Goal: Information Seeking & Learning: Learn about a topic

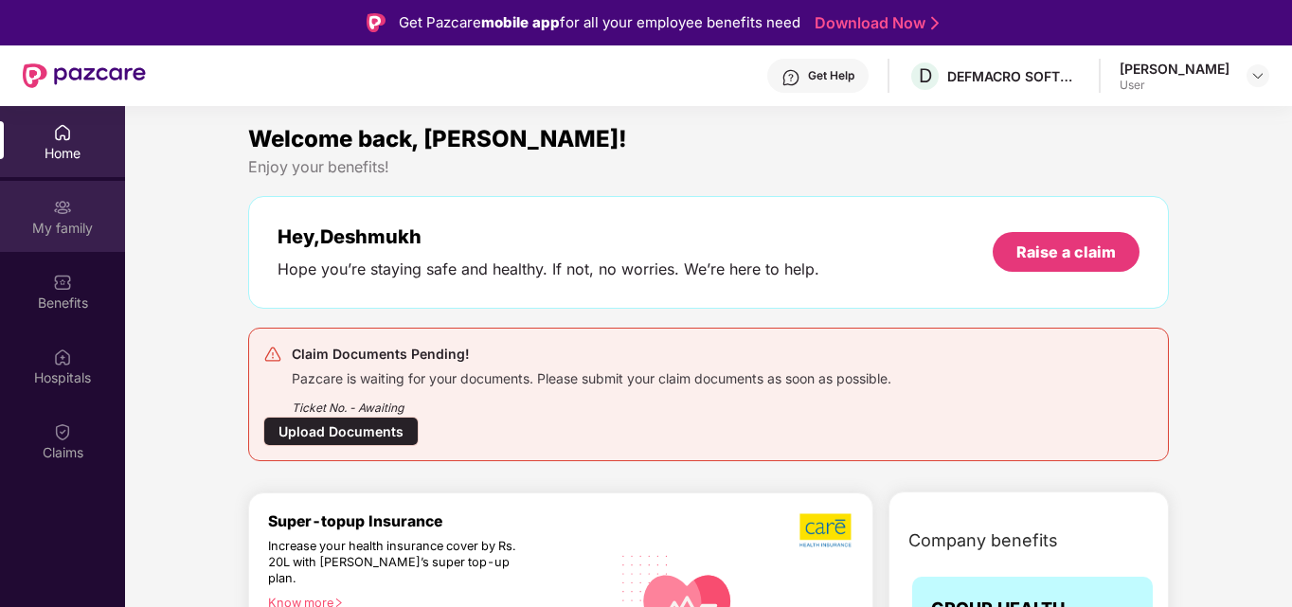
click at [72, 222] on div "My family" at bounding box center [62, 228] width 125 height 19
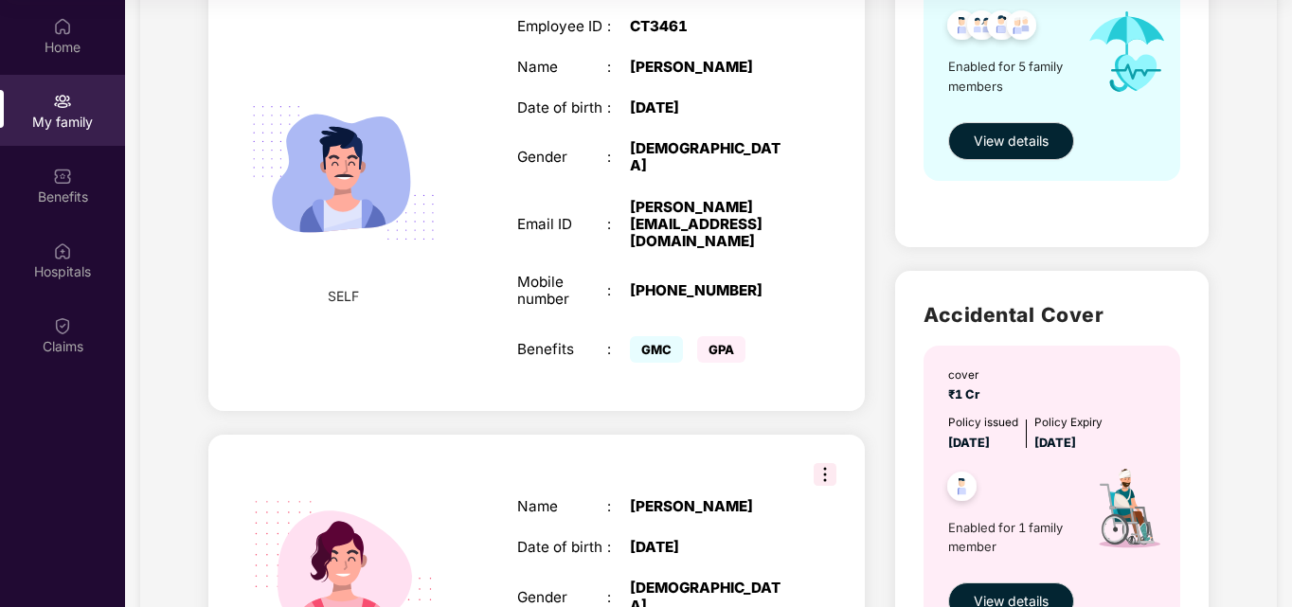
scroll to position [286, 0]
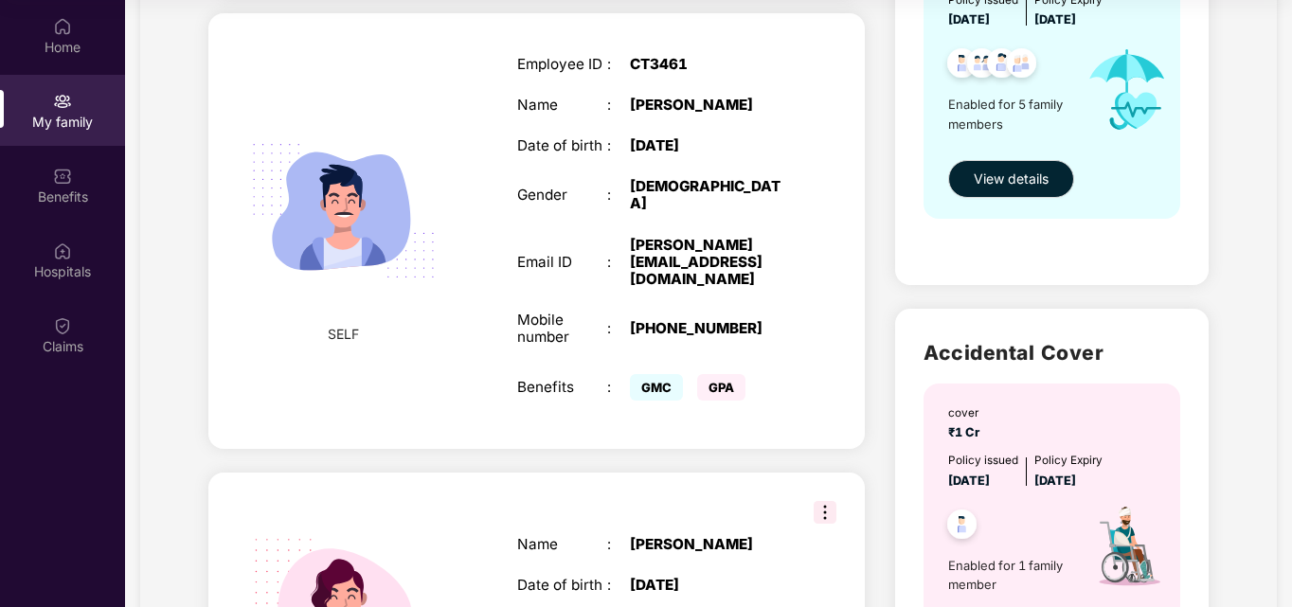
click at [770, 114] on div "[PERSON_NAME]" at bounding box center [709, 105] width 158 height 17
click at [79, 119] on div "My family" at bounding box center [62, 122] width 125 height 19
click at [56, 53] on div "Home" at bounding box center [62, 47] width 125 height 19
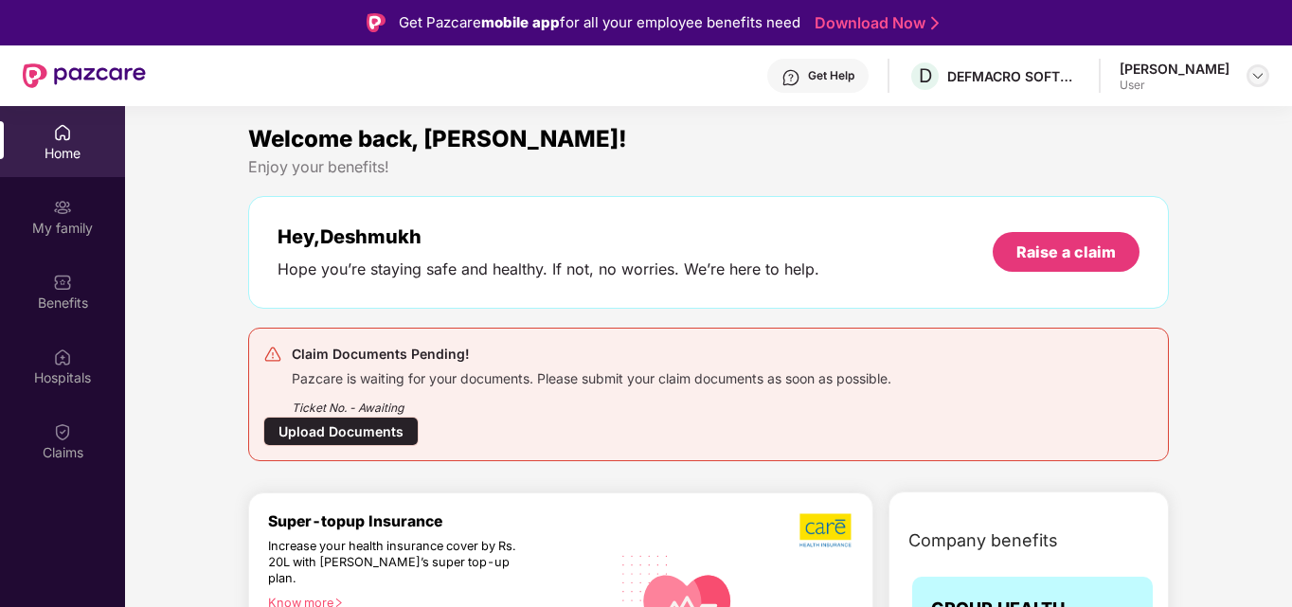
click at [1255, 74] on img at bounding box center [1257, 75] width 15 height 15
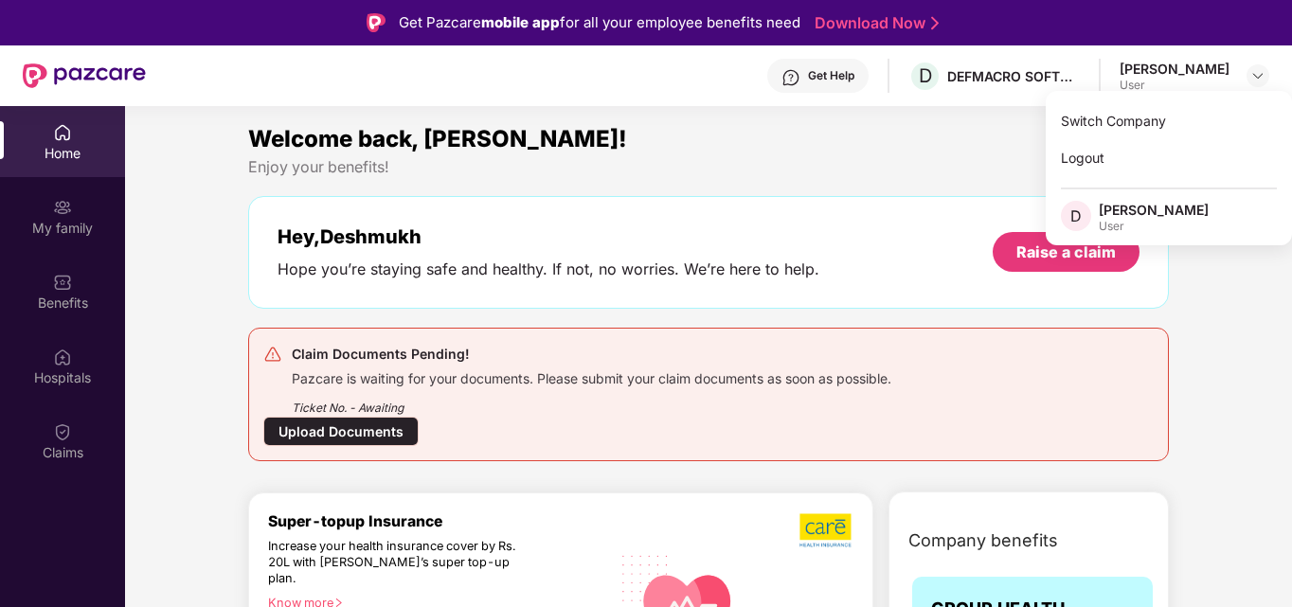
click at [937, 154] on div "Welcome back, [PERSON_NAME]!" at bounding box center [708, 139] width 920 height 36
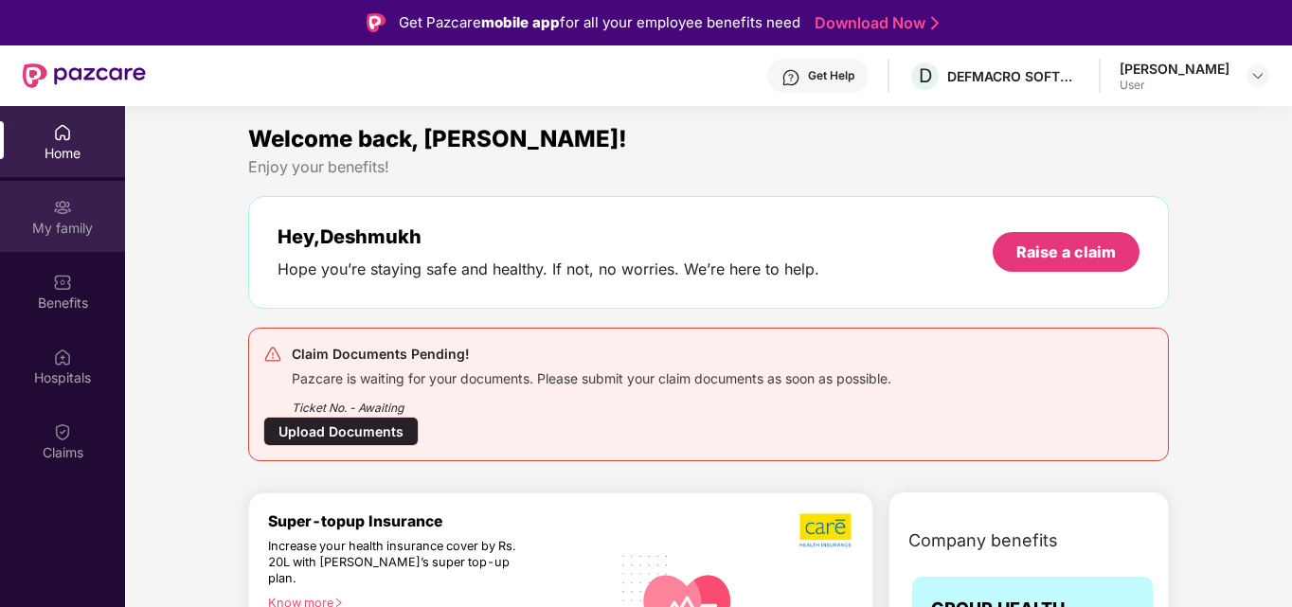
click at [68, 217] on div "My family" at bounding box center [62, 216] width 125 height 71
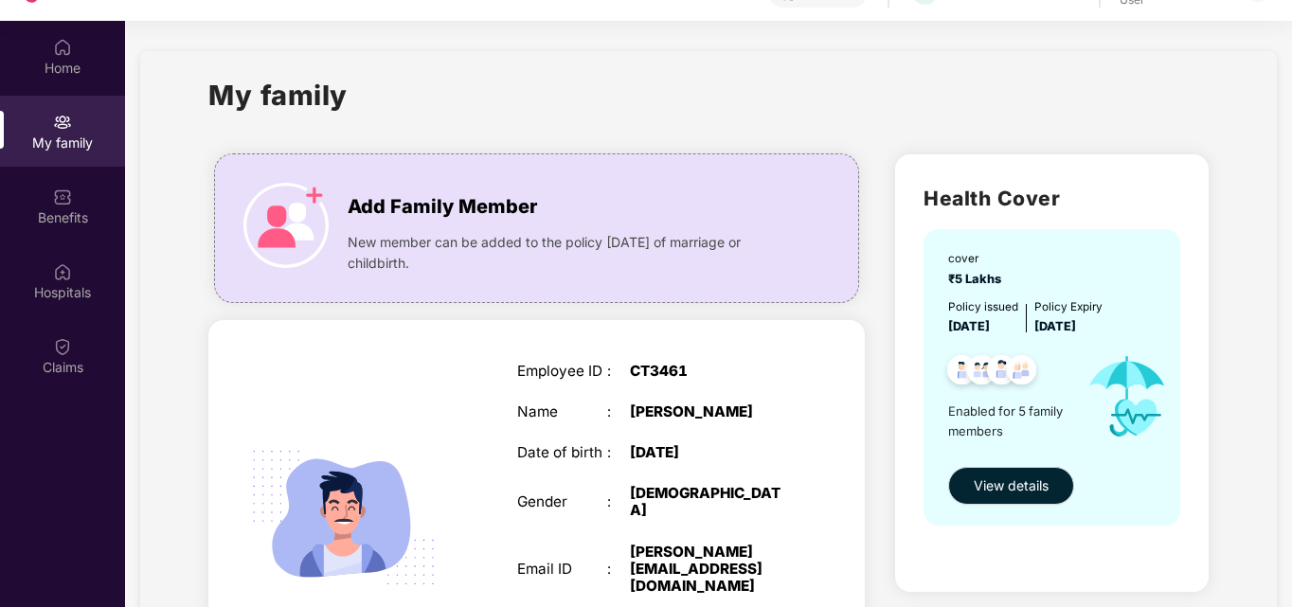
scroll to position [106, 0]
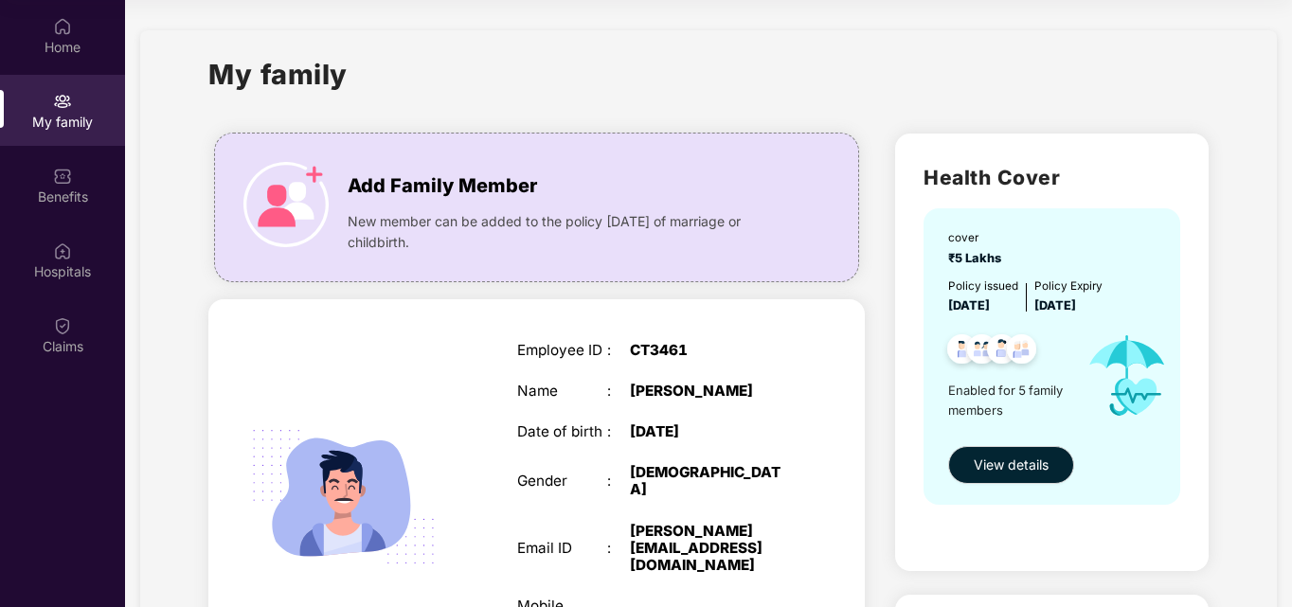
drag, startPoint x: 1286, startPoint y: 149, endPoint x: 1292, endPoint y: 250, distance: 101.5
click at [1291, 250] on html "Get Pazcare mobile app for all your employee benefits need Download Now Get Hel…" at bounding box center [646, 197] width 1292 height 607
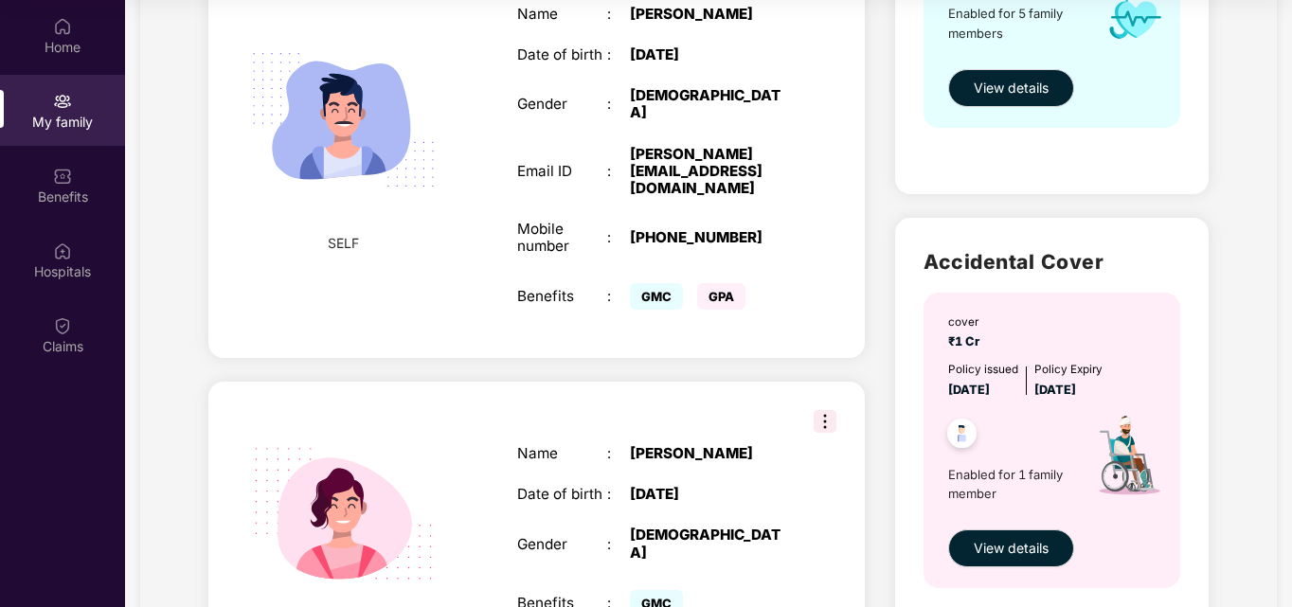
scroll to position [341, 0]
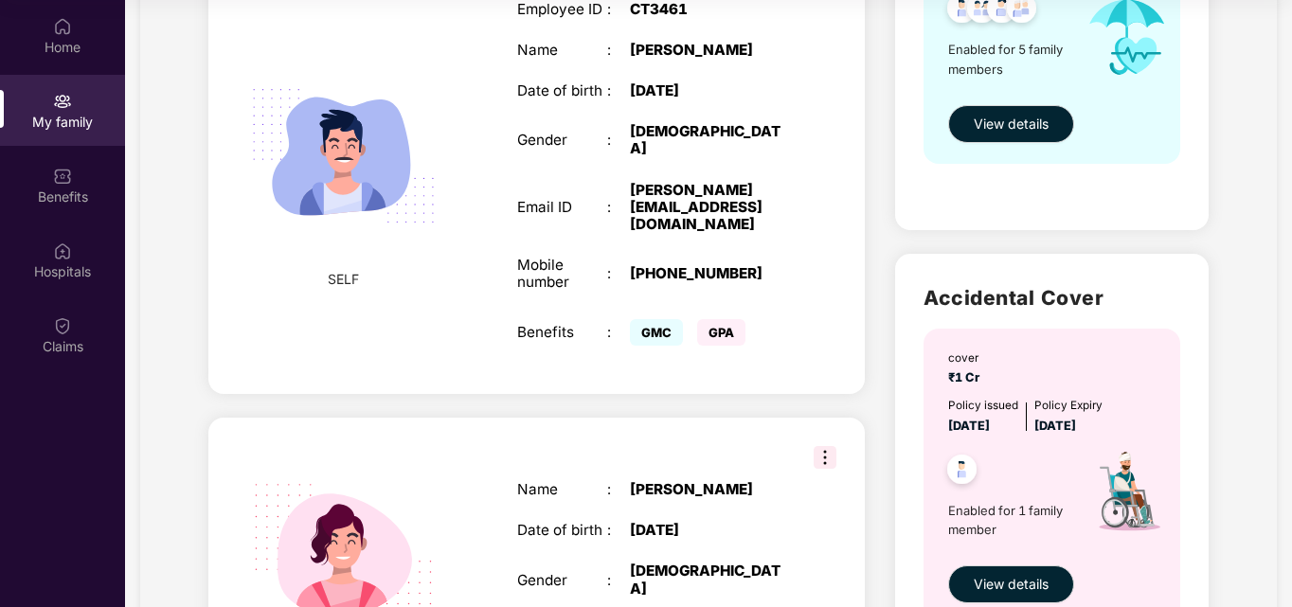
click at [728, 129] on div "Employee ID : CT3461 Name : [PERSON_NAME] Date of birth : [DEMOGRAPHIC_DATA] Ge…" at bounding box center [653, 176] width 310 height 398
click at [352, 155] on img at bounding box center [343, 156] width 226 height 226
click at [609, 99] on div ":" at bounding box center [618, 90] width 23 height 17
click at [1008, 127] on span "View details" at bounding box center [1010, 124] width 75 height 21
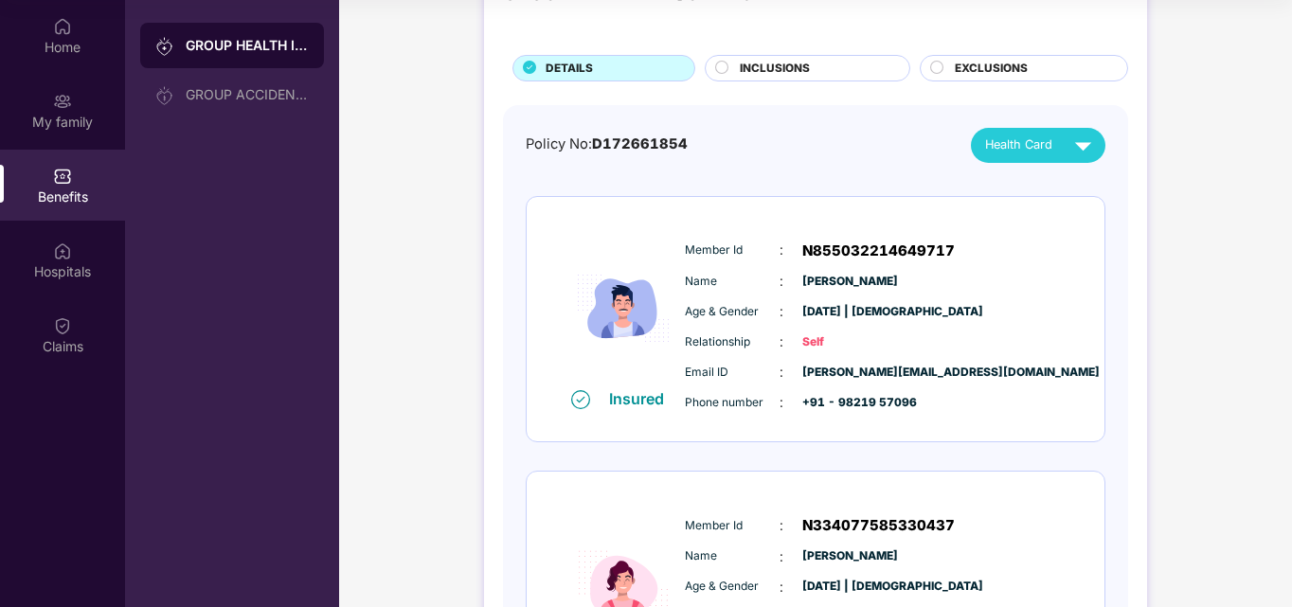
scroll to position [60, 0]
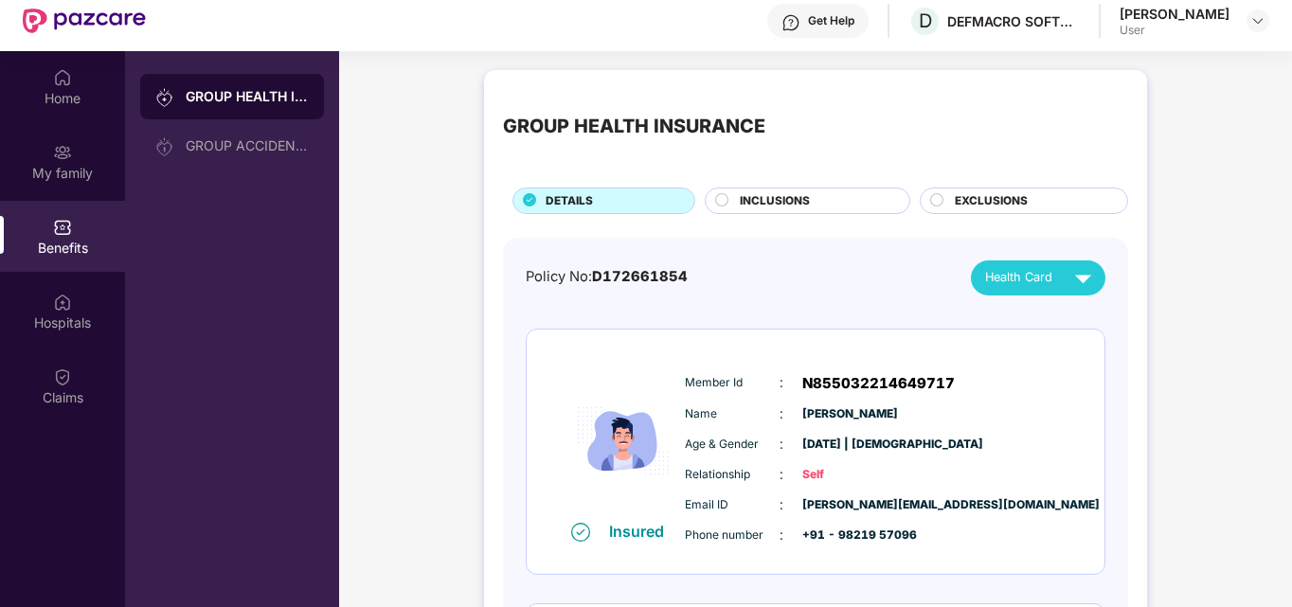
scroll to position [0, 0]
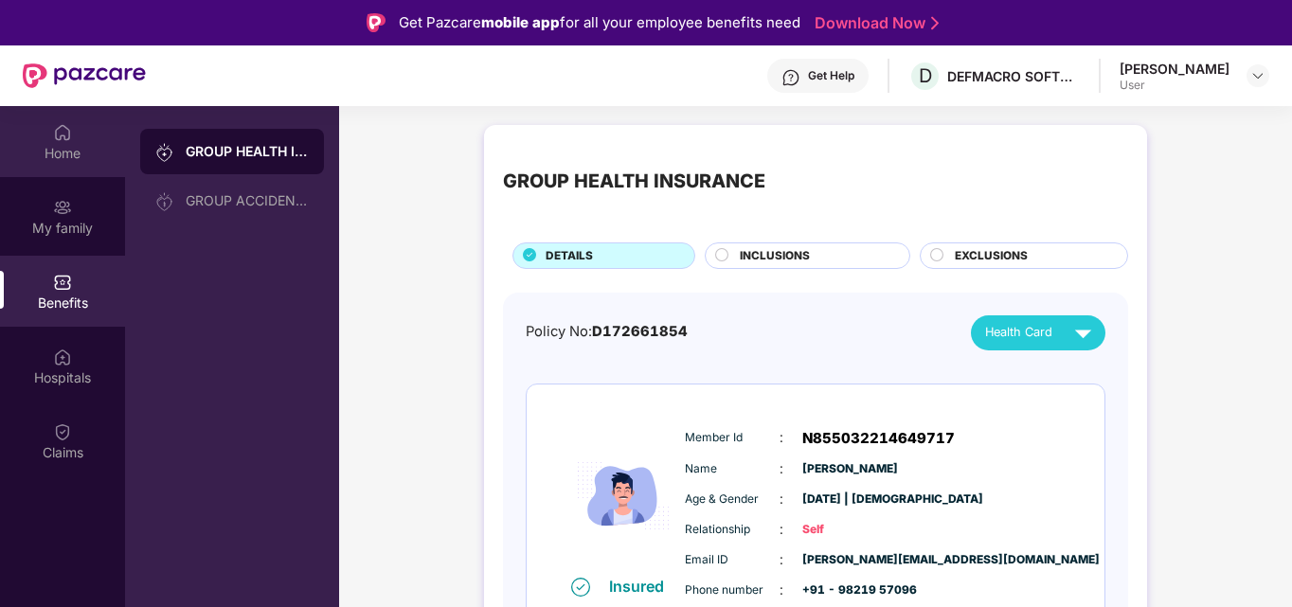
click at [62, 144] on div "Home" at bounding box center [62, 153] width 125 height 19
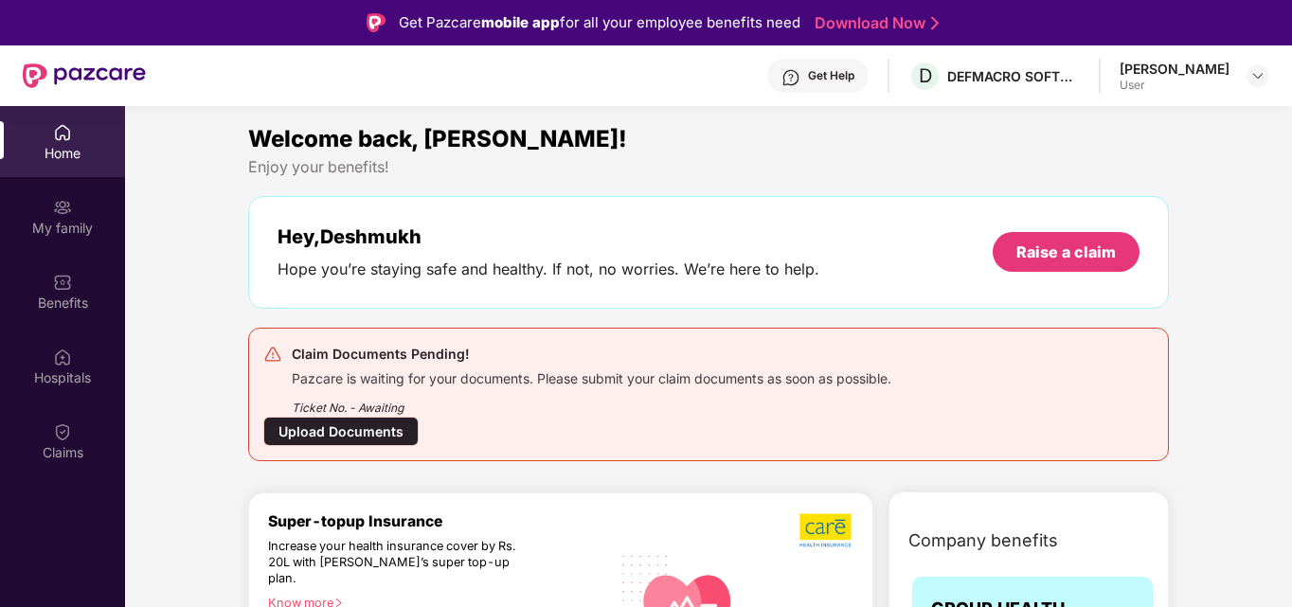
scroll to position [106, 0]
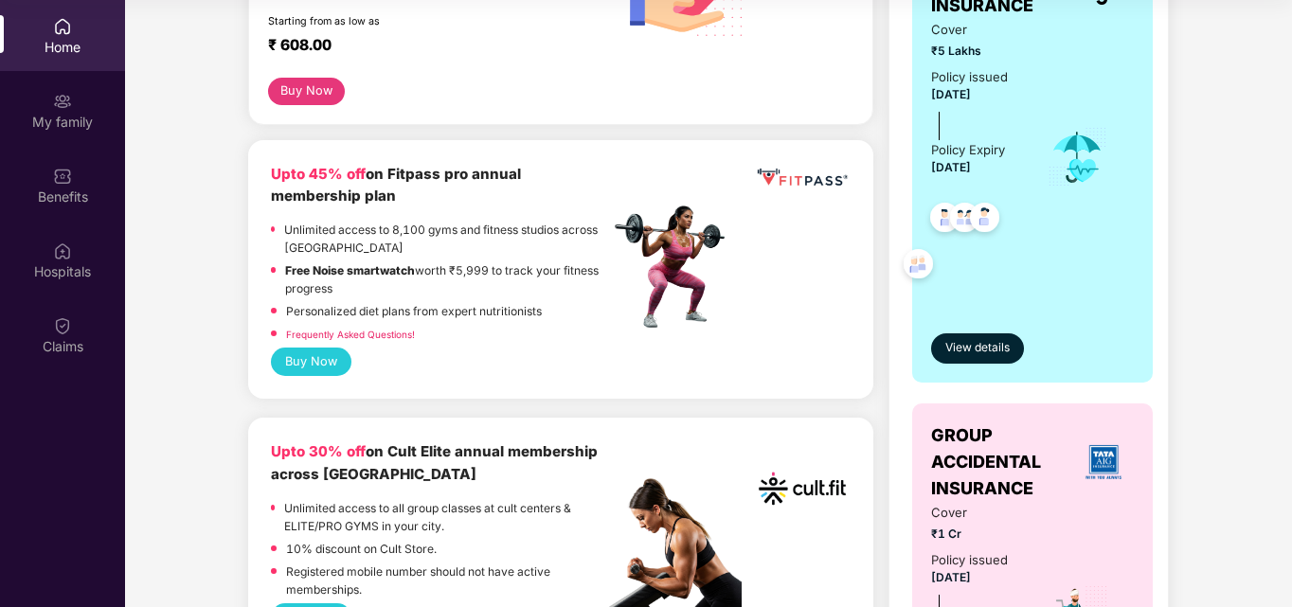
scroll to position [486, 0]
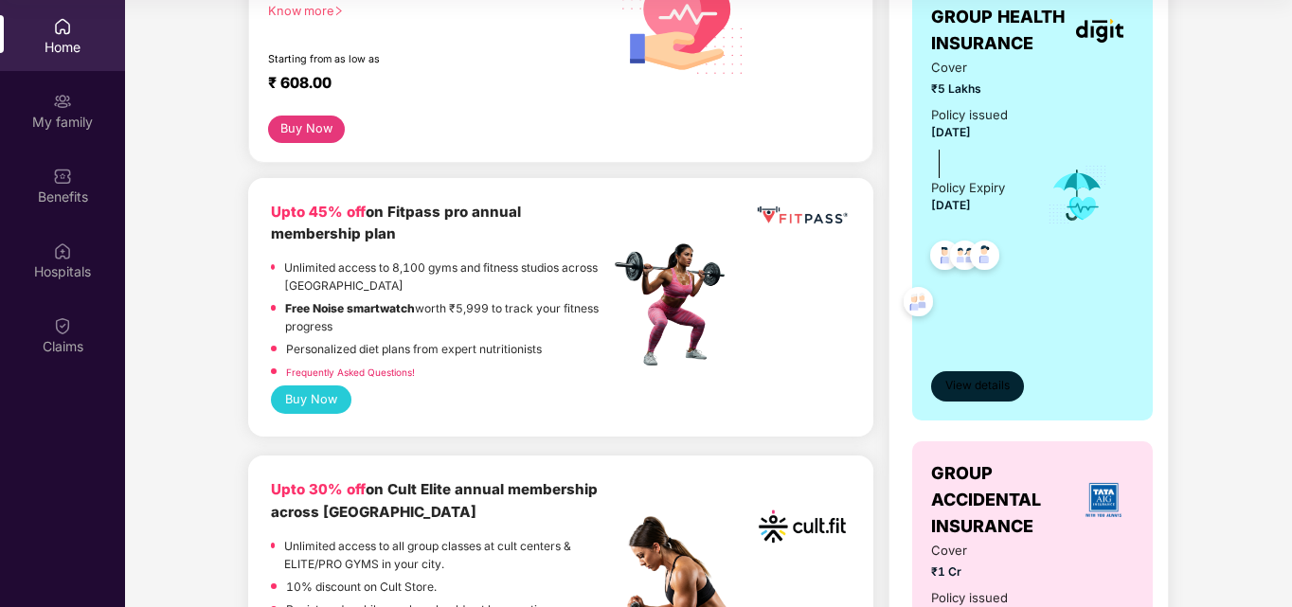
click at [993, 383] on span "View details" at bounding box center [977, 386] width 64 height 18
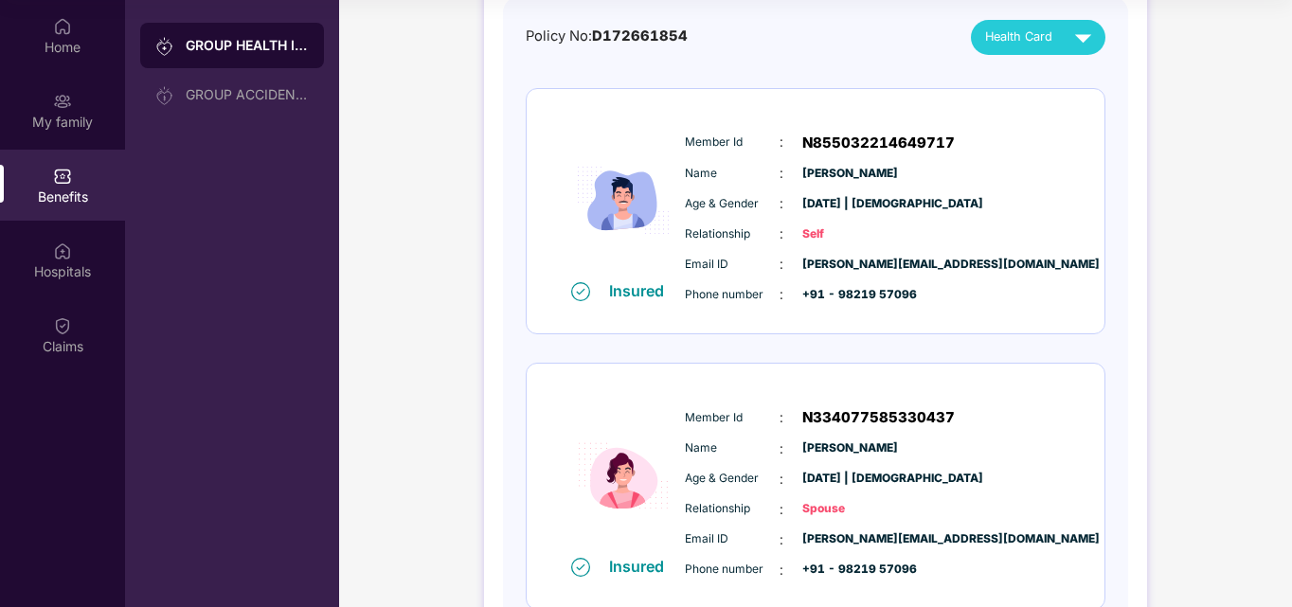
scroll to position [227, 0]
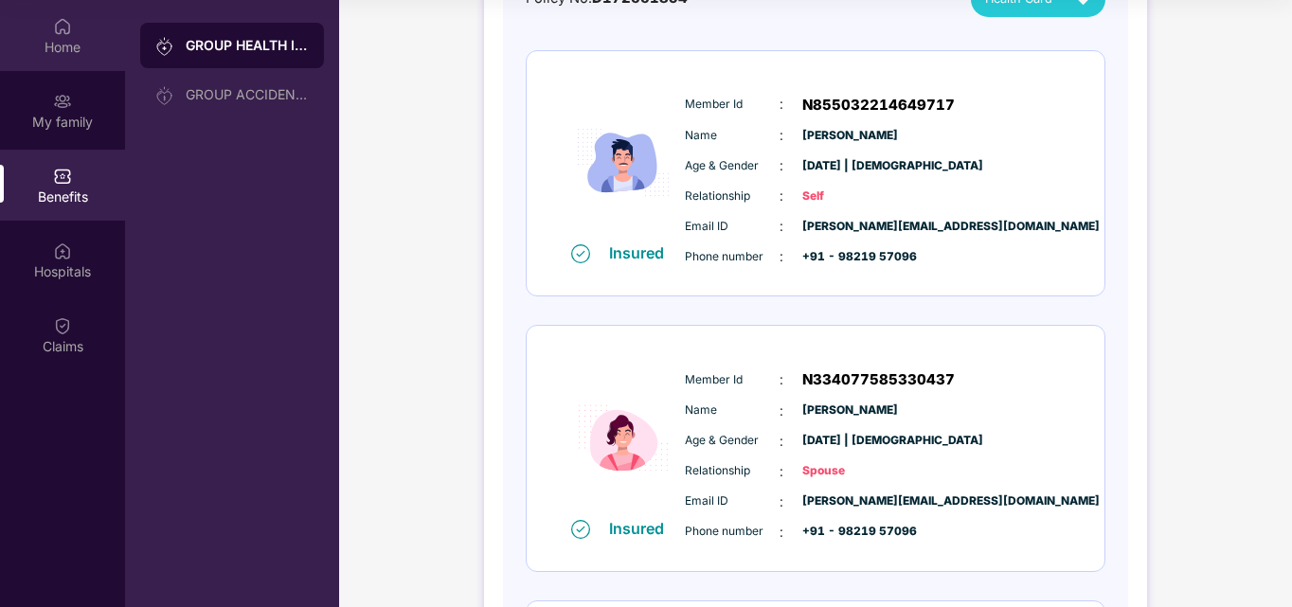
click at [58, 52] on div "Home" at bounding box center [62, 47] width 125 height 19
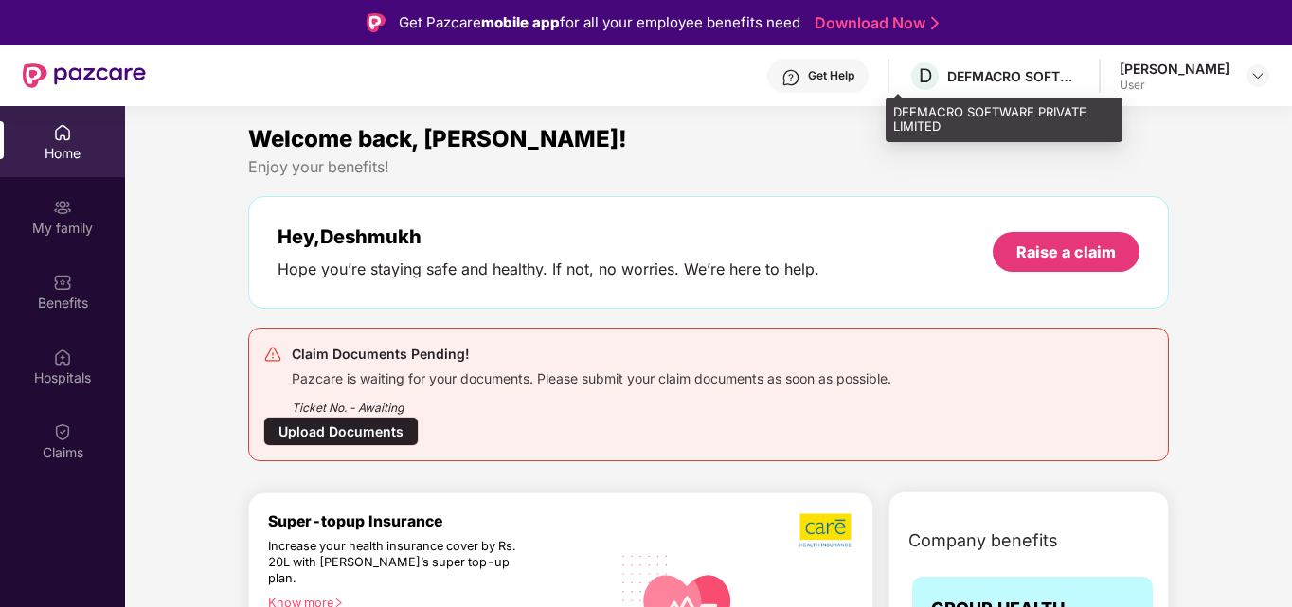
click at [997, 81] on div "DEFMACRO SOFTWARE PRIVATE LIMITED" at bounding box center [1013, 76] width 133 height 18
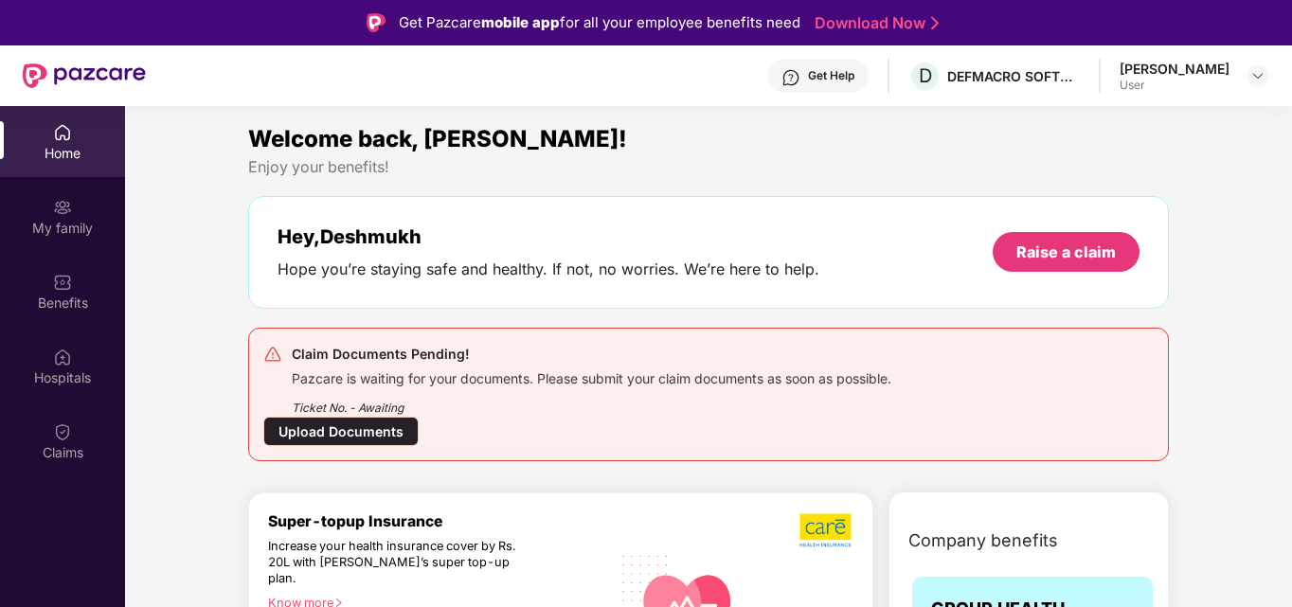
click at [822, 75] on div "Get Help" at bounding box center [831, 75] width 46 height 15
click at [62, 222] on div "My family" at bounding box center [62, 228] width 125 height 19
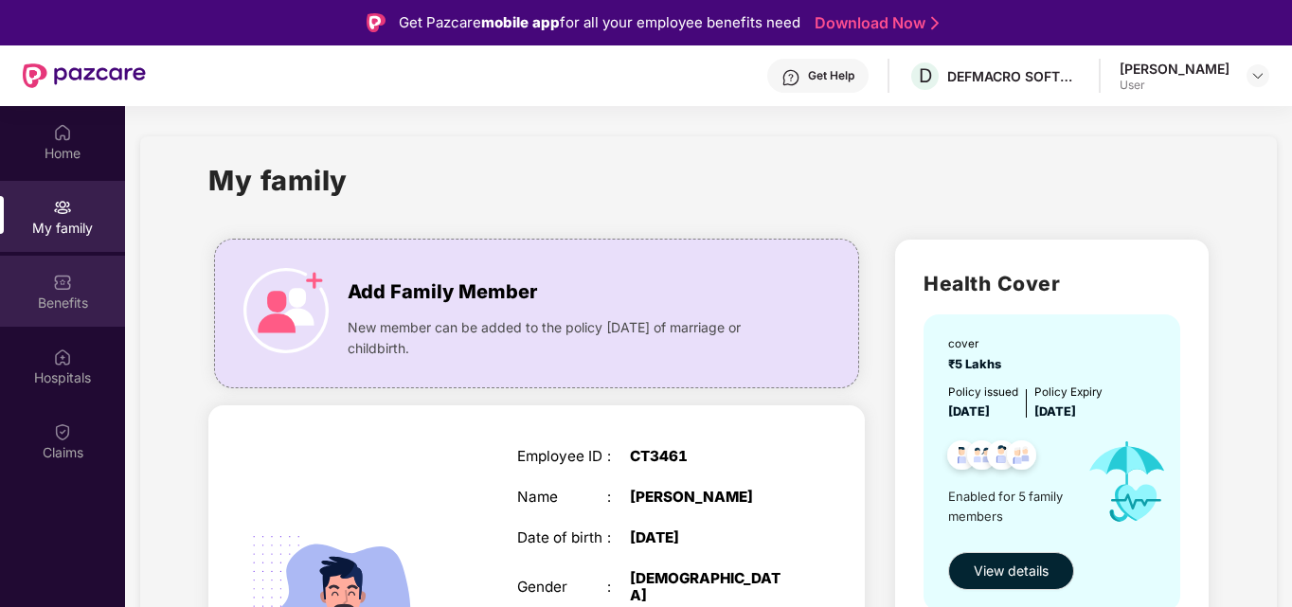
click at [77, 289] on div "Benefits" at bounding box center [62, 291] width 125 height 71
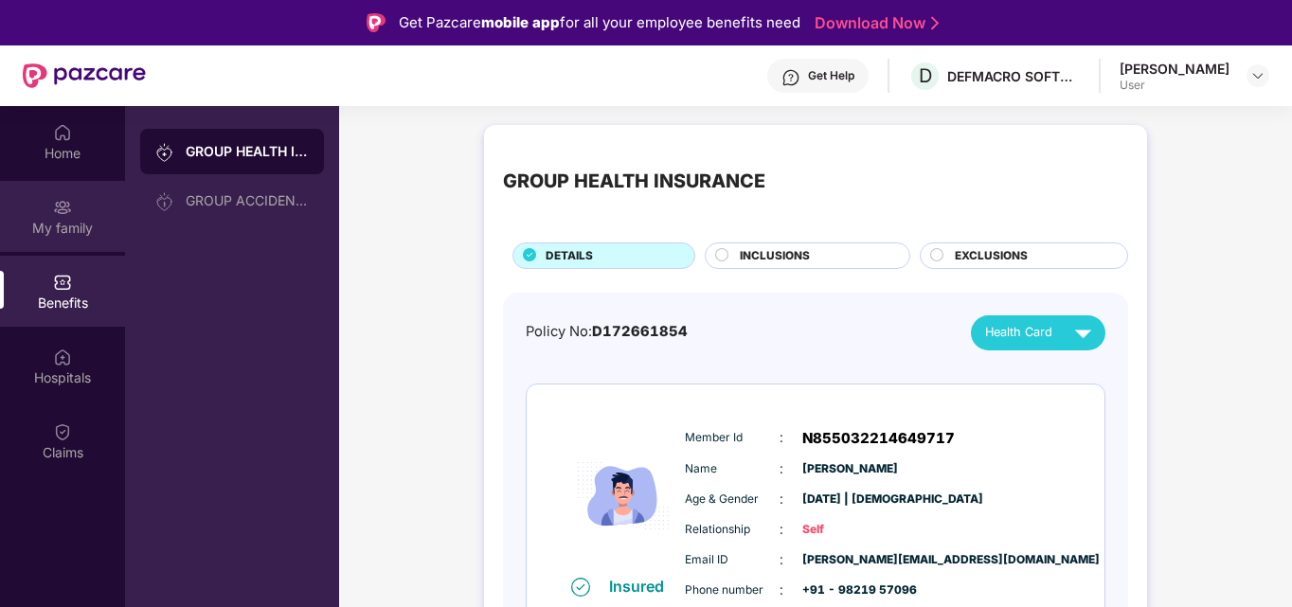
click at [80, 200] on div "My family" at bounding box center [62, 216] width 125 height 71
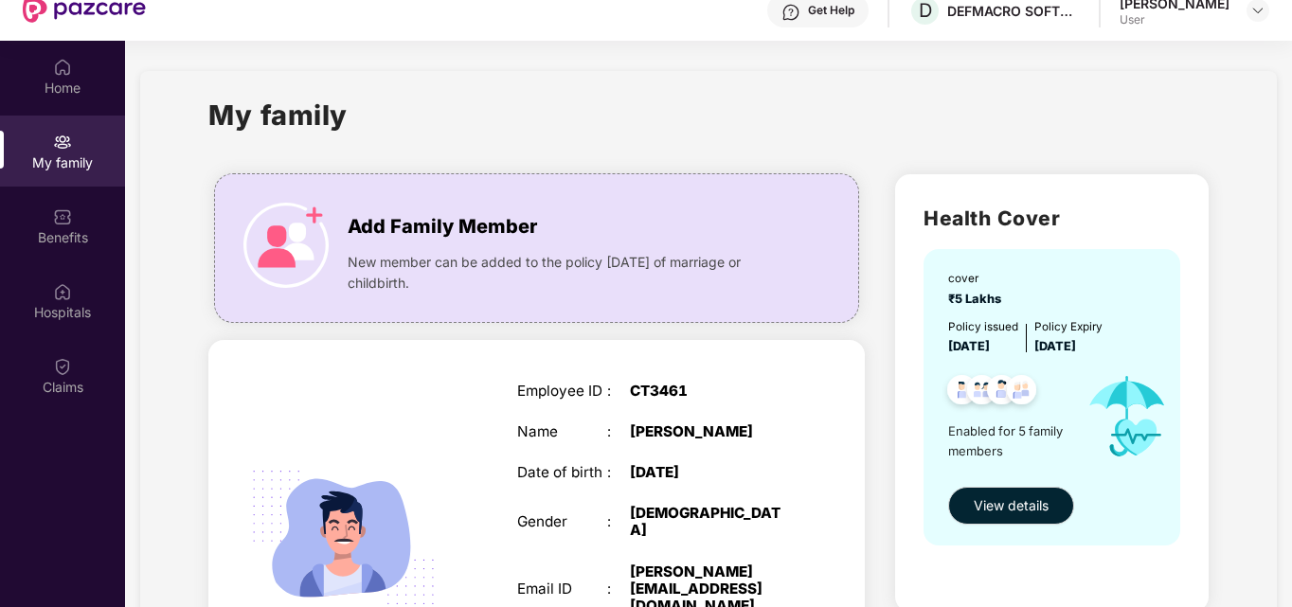
scroll to position [106, 0]
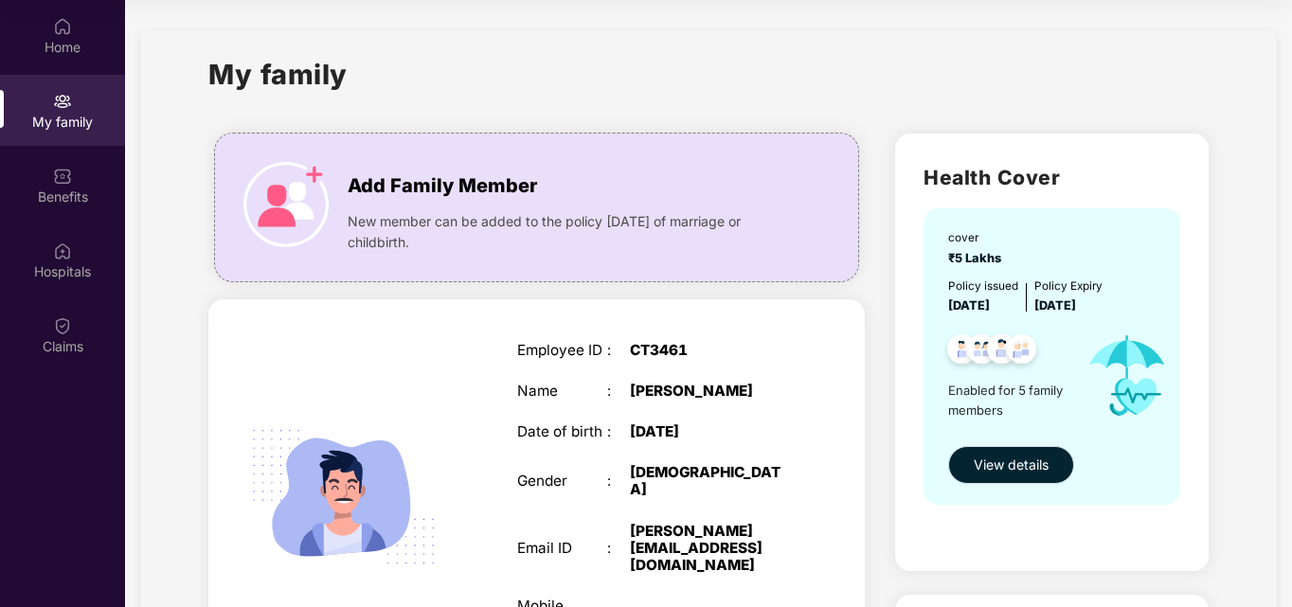
click at [987, 460] on span "View details" at bounding box center [1010, 465] width 75 height 21
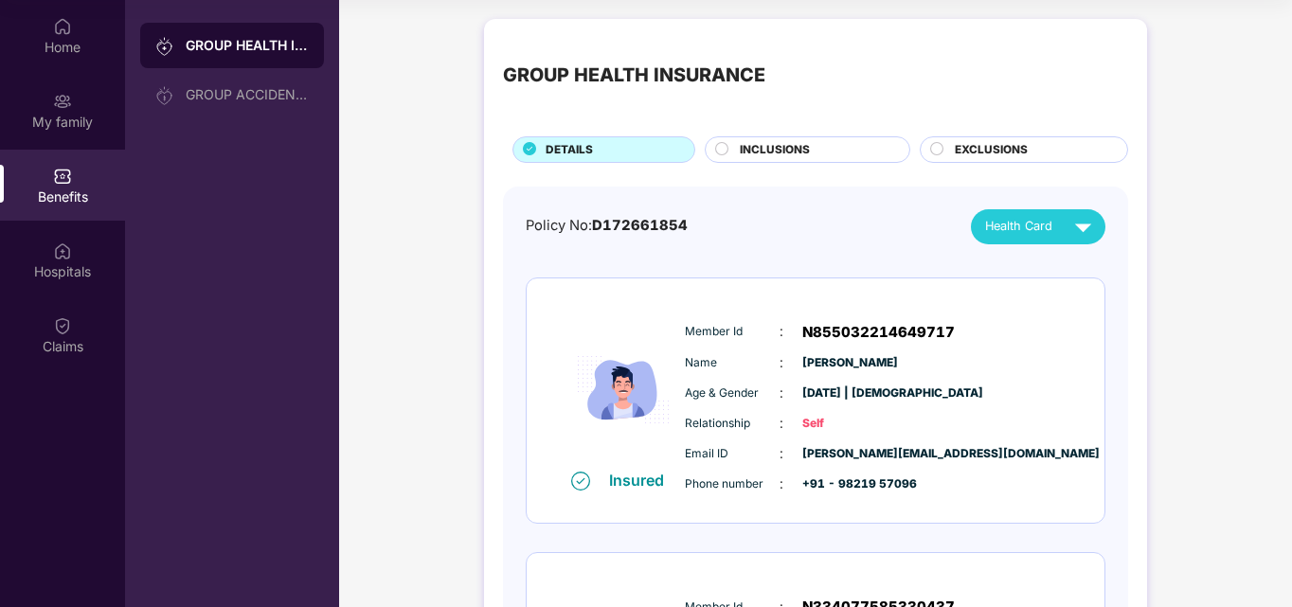
click at [755, 147] on span "INCLUSIONS" at bounding box center [775, 150] width 70 height 18
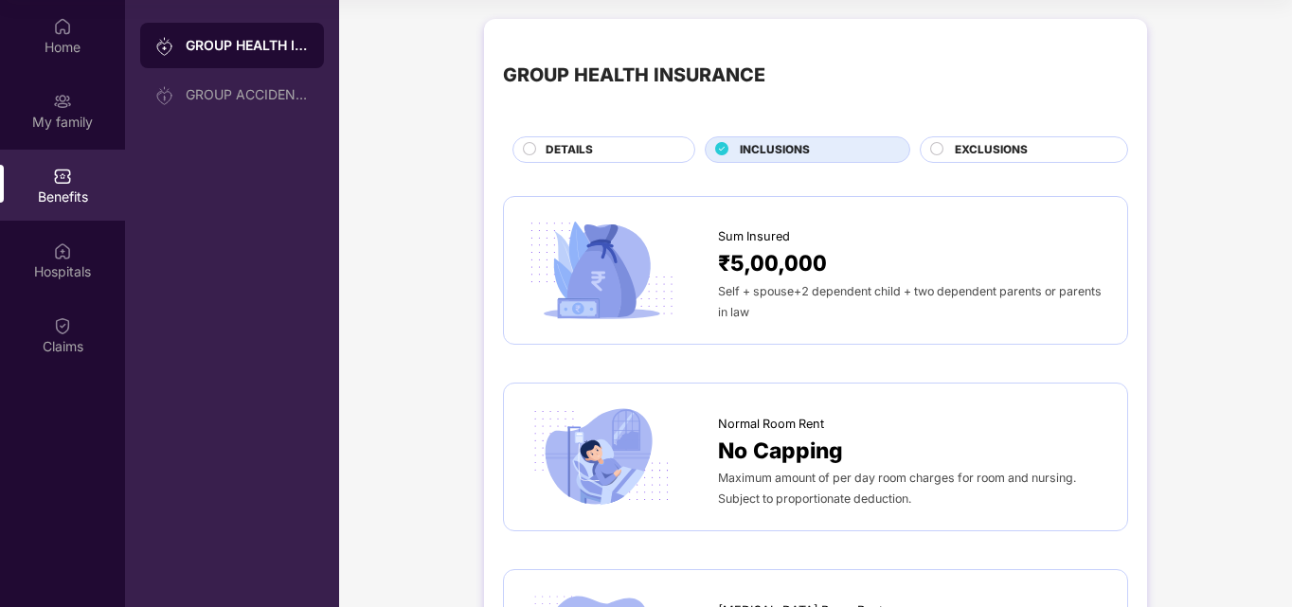
click at [981, 147] on span "EXCLUSIONS" at bounding box center [990, 150] width 73 height 18
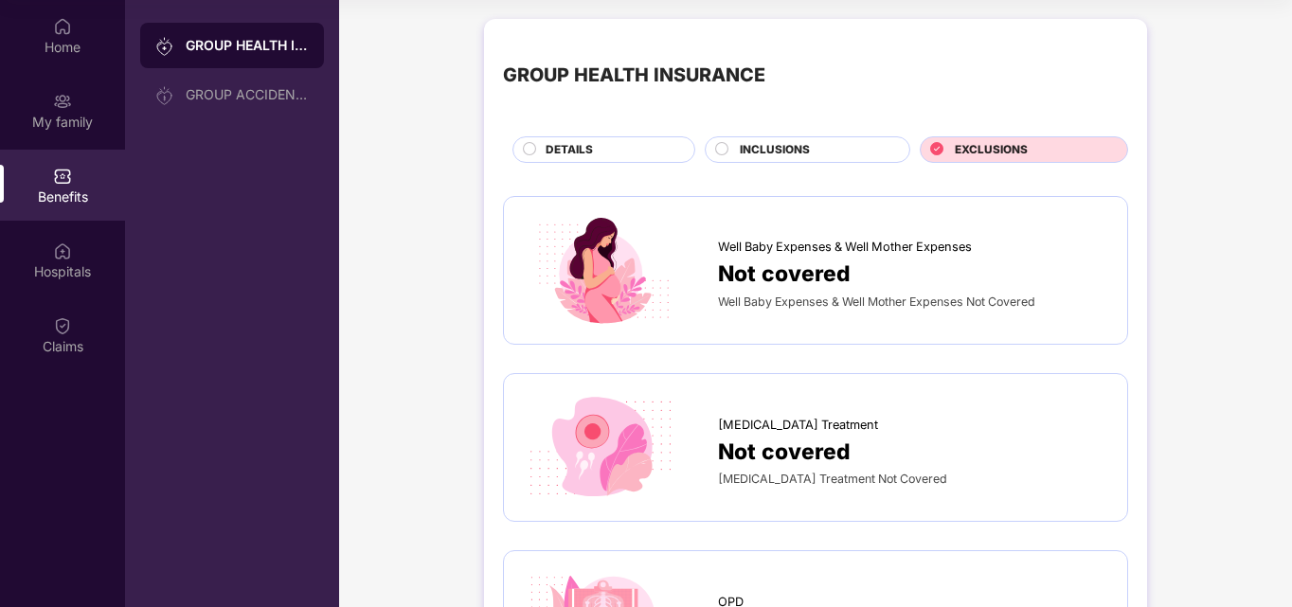
click at [599, 142] on div "DETAILS" at bounding box center [610, 151] width 149 height 21
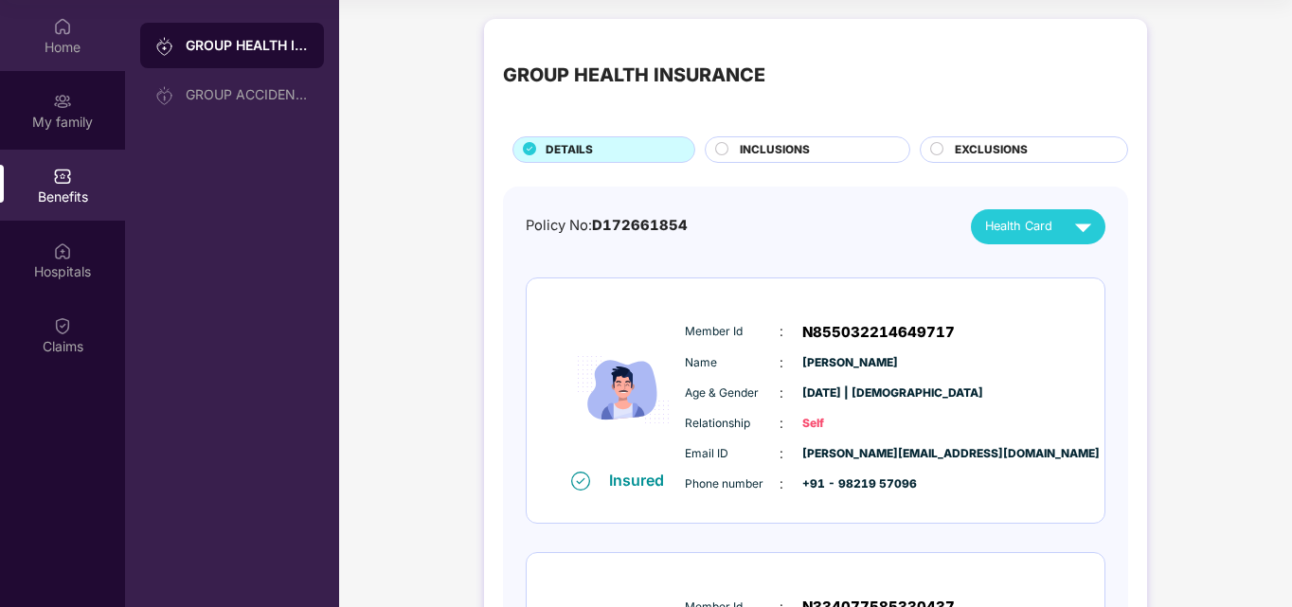
click at [46, 54] on div "Home" at bounding box center [62, 47] width 125 height 19
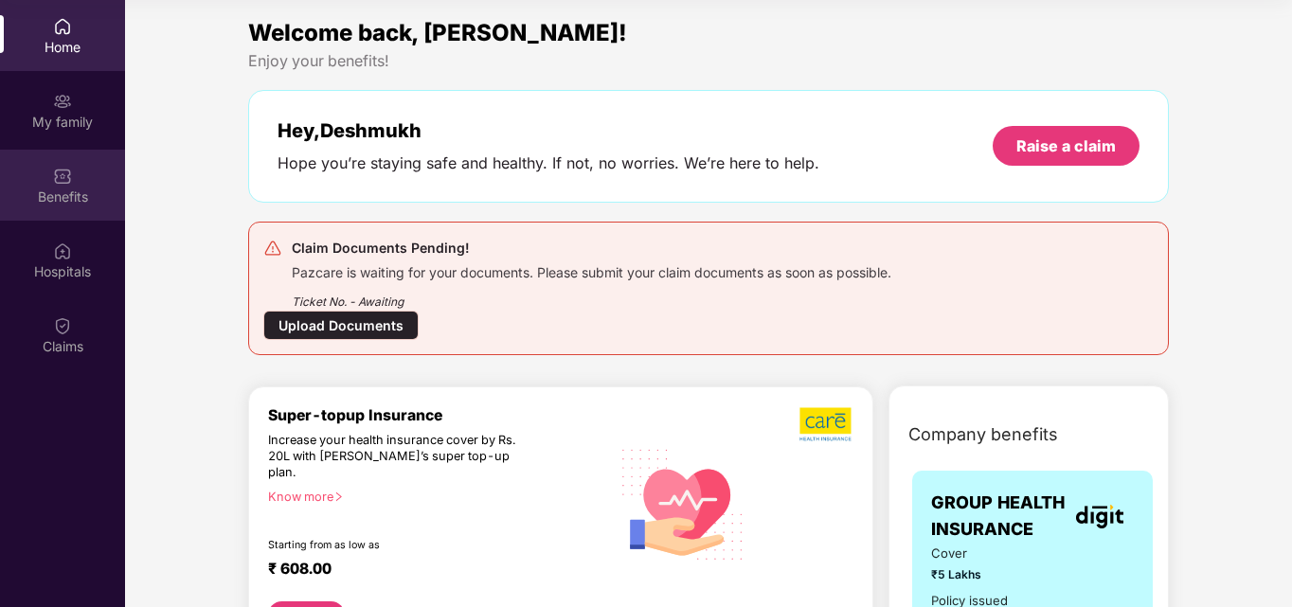
click at [67, 178] on img at bounding box center [62, 176] width 19 height 19
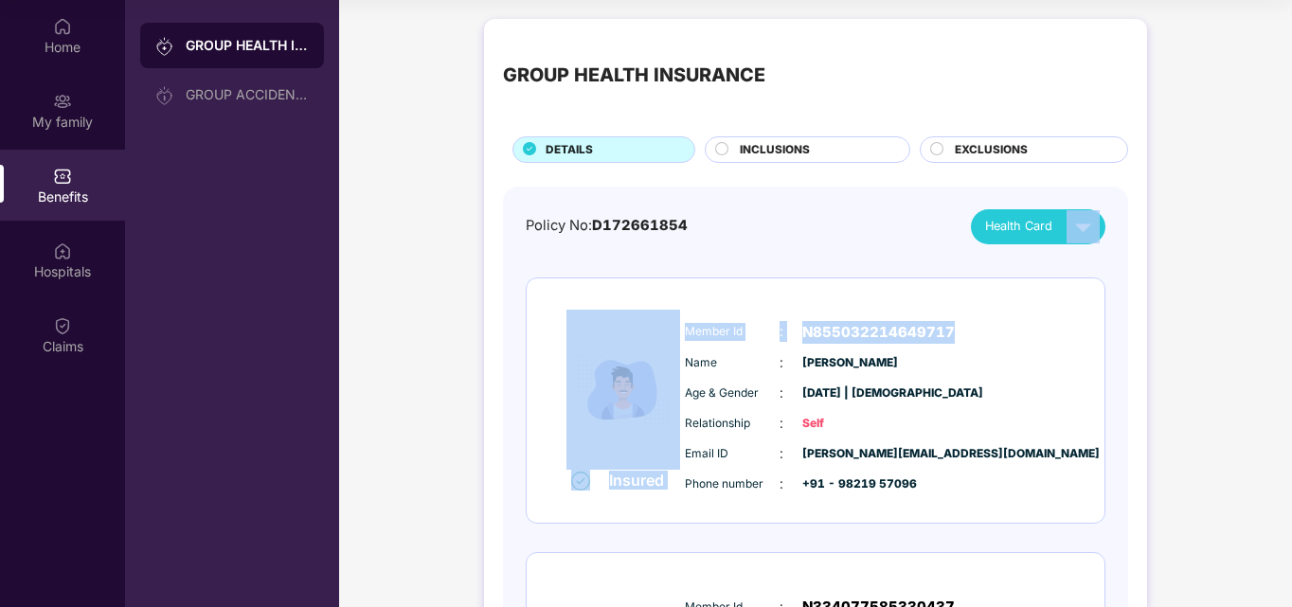
drag, startPoint x: 1275, startPoint y: 199, endPoint x: 1228, endPoint y: 311, distance: 121.3
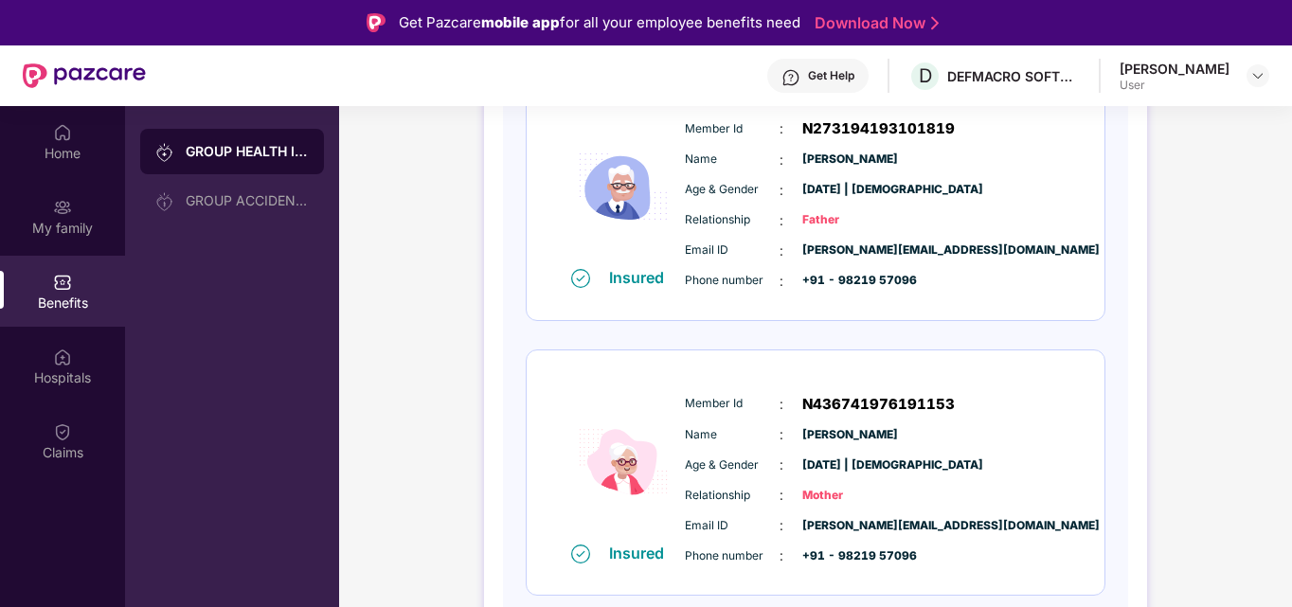
scroll to position [603, 0]
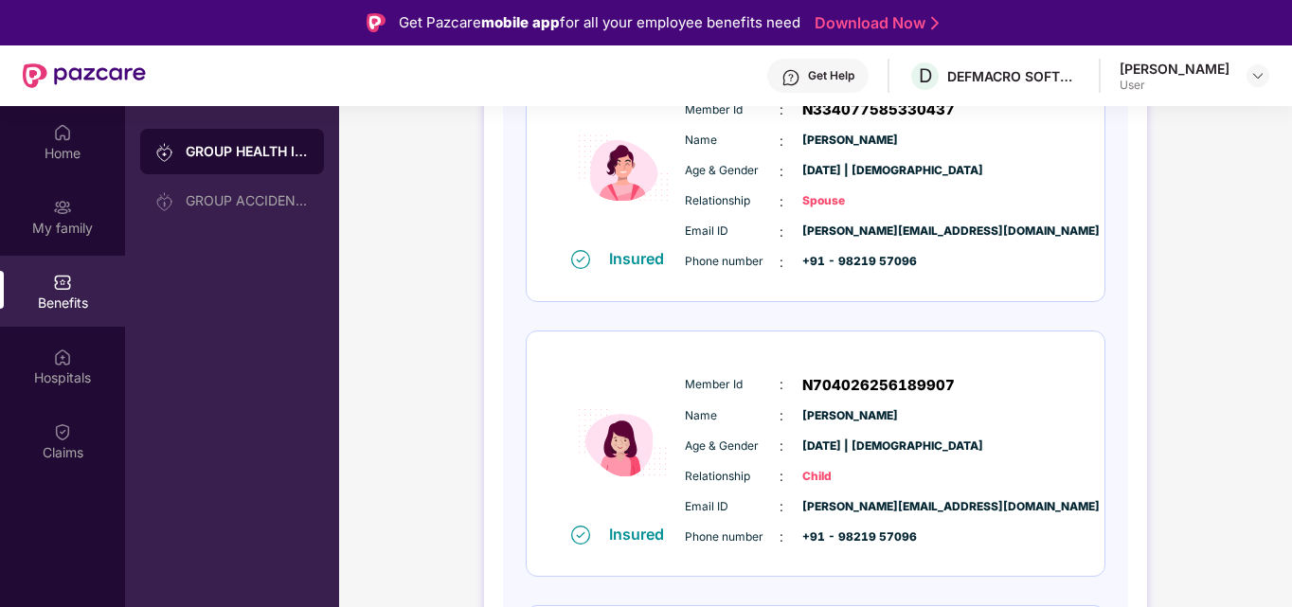
click at [1230, 176] on div "GROUP HEALTH INSURANCE DETAILS INCLUSIONS EXCLUSIONS Policy No: D172661854 Heal…" at bounding box center [815, 378] width 953 height 1732
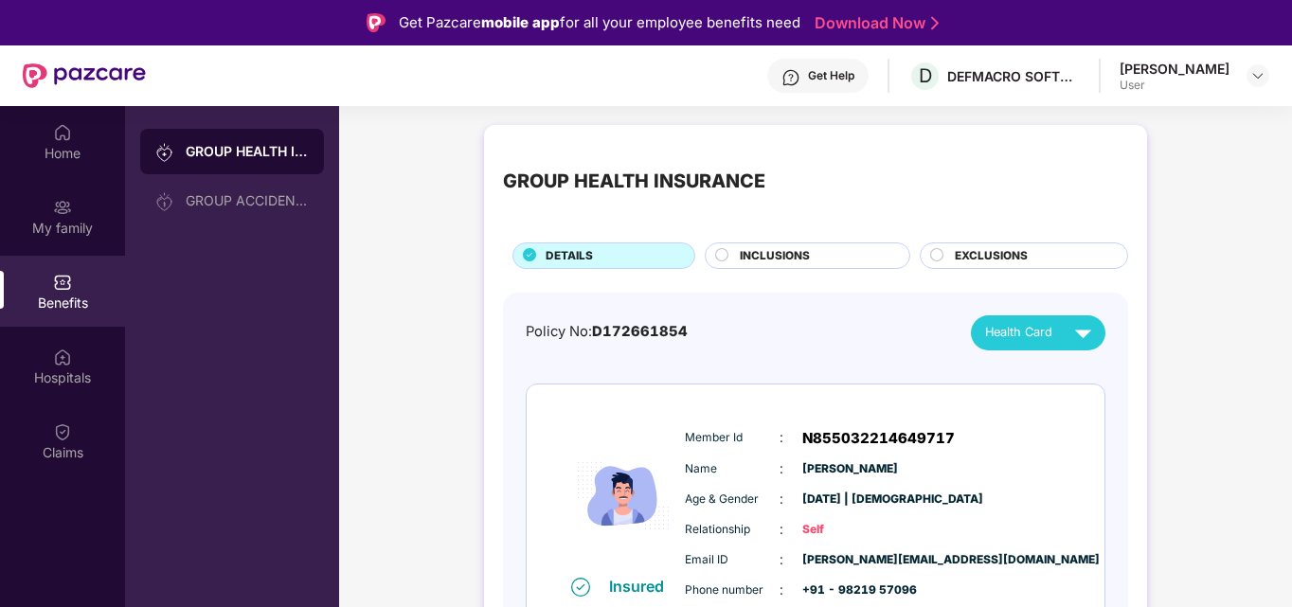
scroll to position [106, 0]
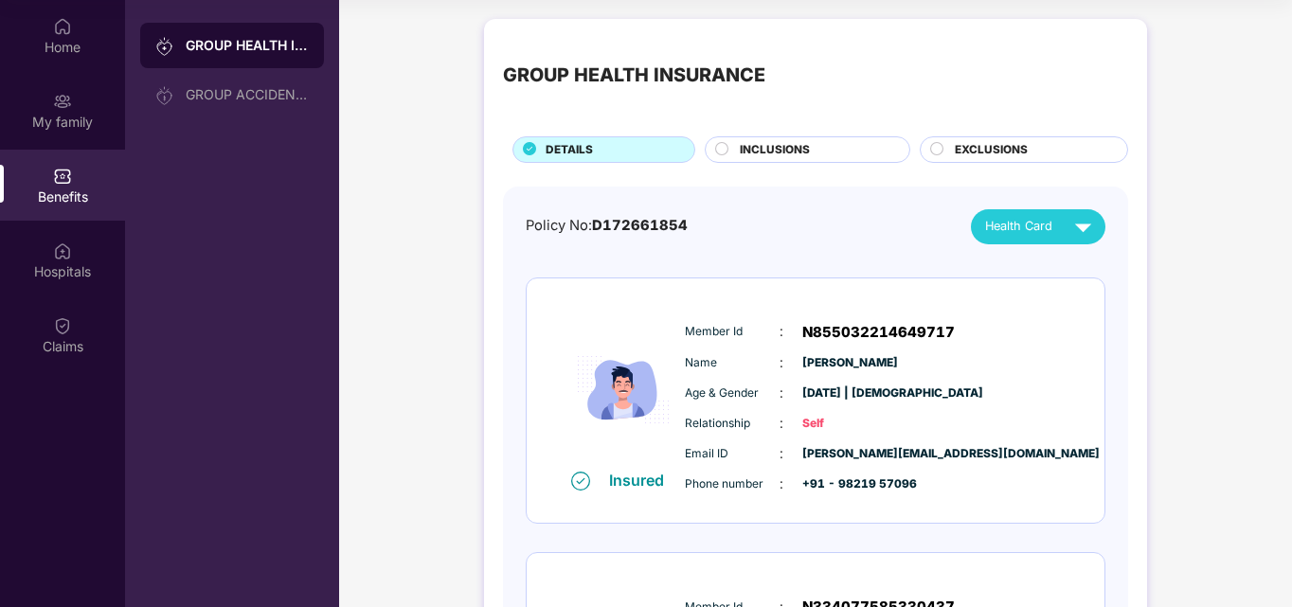
click at [756, 421] on span "Relationship" at bounding box center [732, 424] width 95 height 18
click at [639, 444] on img at bounding box center [623, 390] width 114 height 160
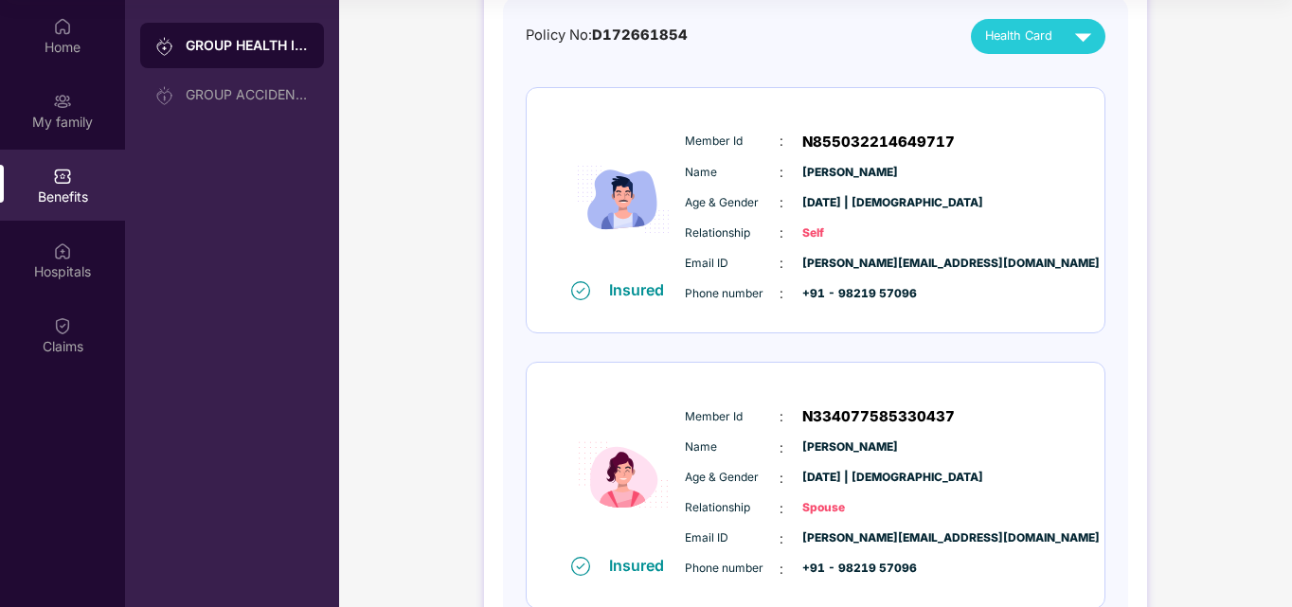
scroll to position [38, 0]
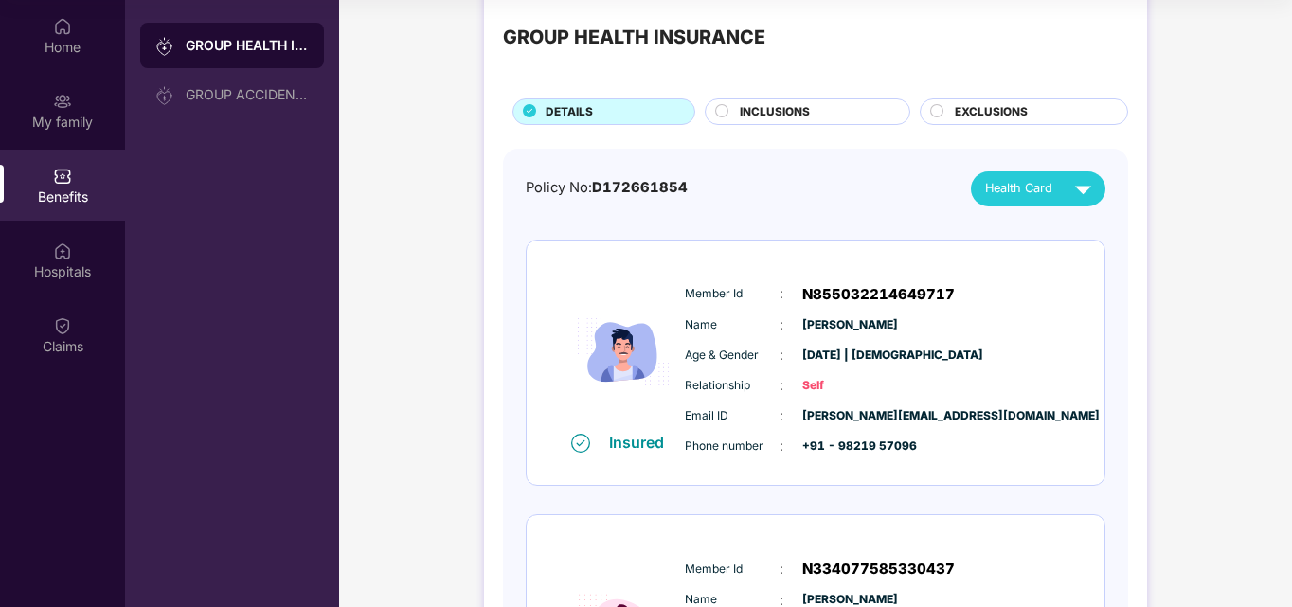
click at [863, 337] on div "Member Id : N855032214649717 Name : [PERSON_NAME] Age & Gender : [DATE] | [DEMO…" at bounding box center [872, 370] width 385 height 193
click at [979, 301] on div "Member Id : N855032214649717" at bounding box center [873, 294] width 376 height 23
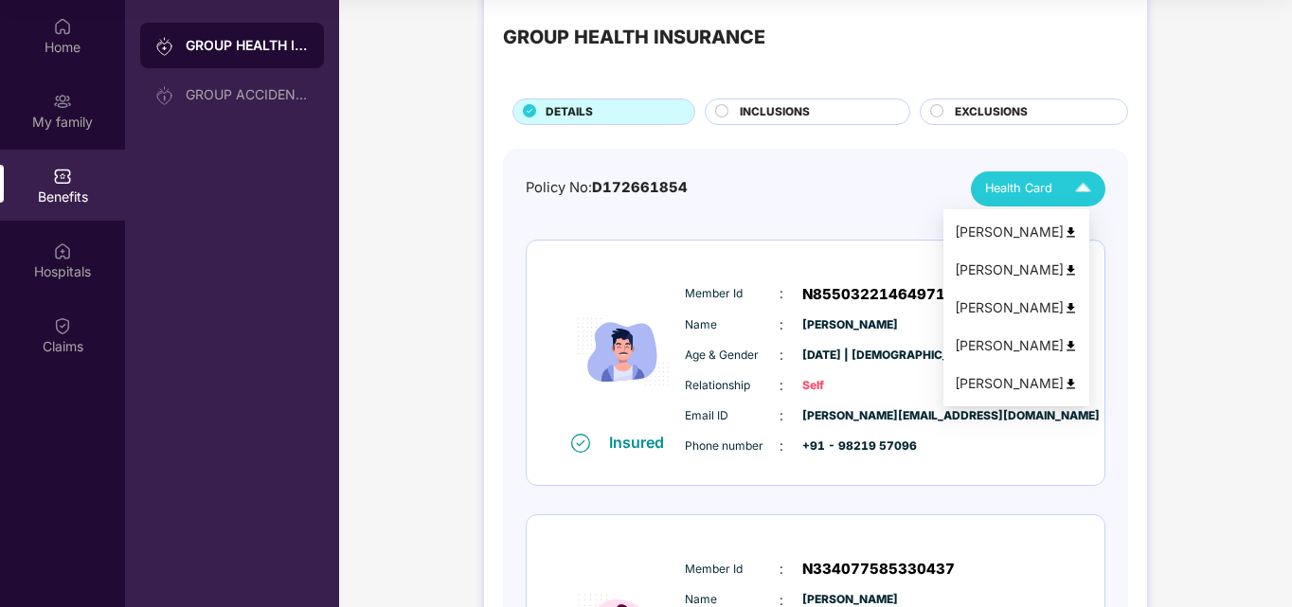
click at [1092, 192] on img at bounding box center [1082, 188] width 33 height 33
click at [1069, 235] on div "[PERSON_NAME]" at bounding box center [1015, 232] width 123 height 21
